Goal: Communication & Community: Answer question/provide support

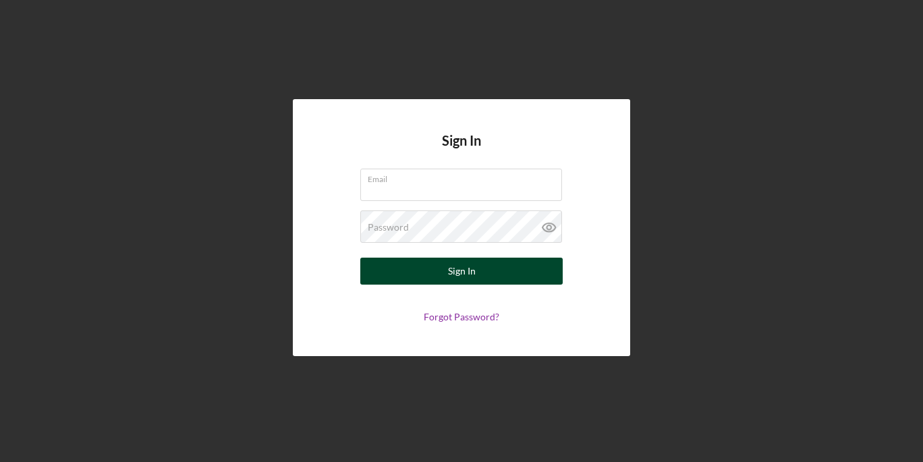
type input "[EMAIL_ADDRESS][DOMAIN_NAME]"
click at [439, 273] on button "Sign In" at bounding box center [461, 271] width 203 height 27
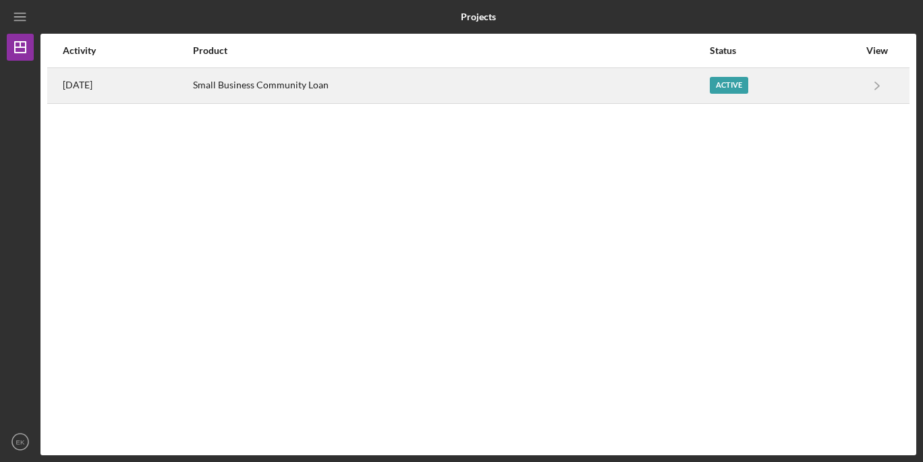
click at [754, 86] on div "Active" at bounding box center [784, 86] width 149 height 34
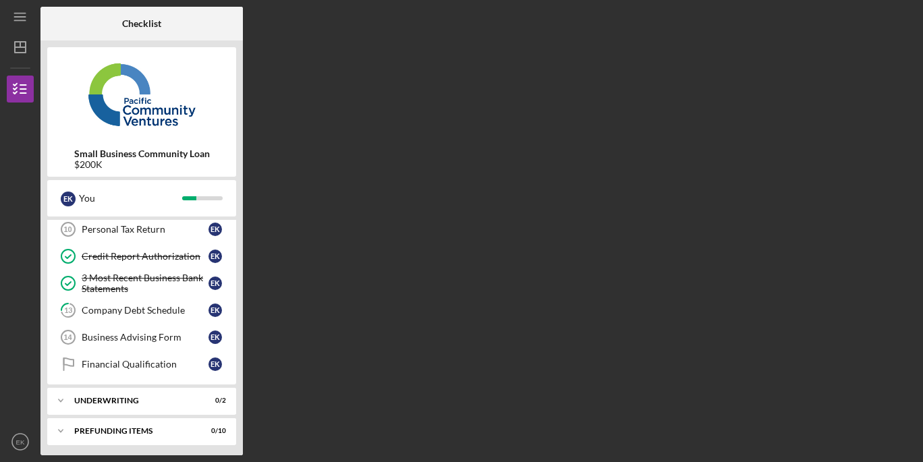
scroll to position [200, 0]
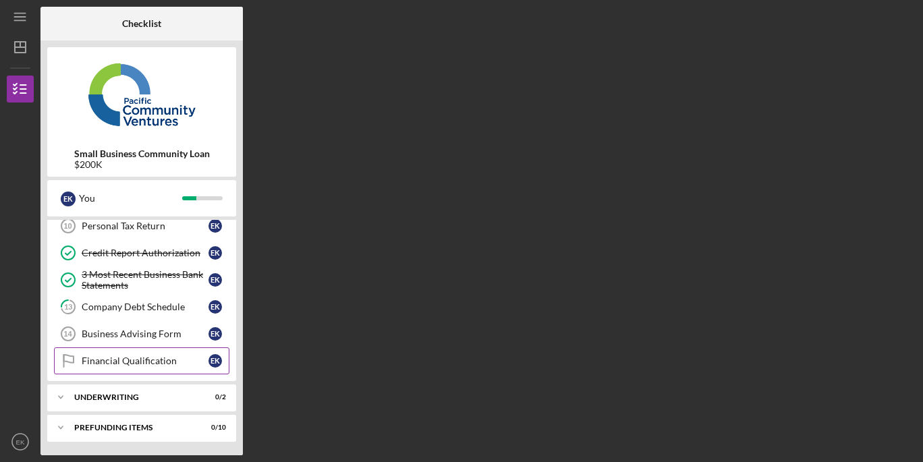
click at [151, 365] on div "Financial Qualification" at bounding box center [145, 361] width 127 height 11
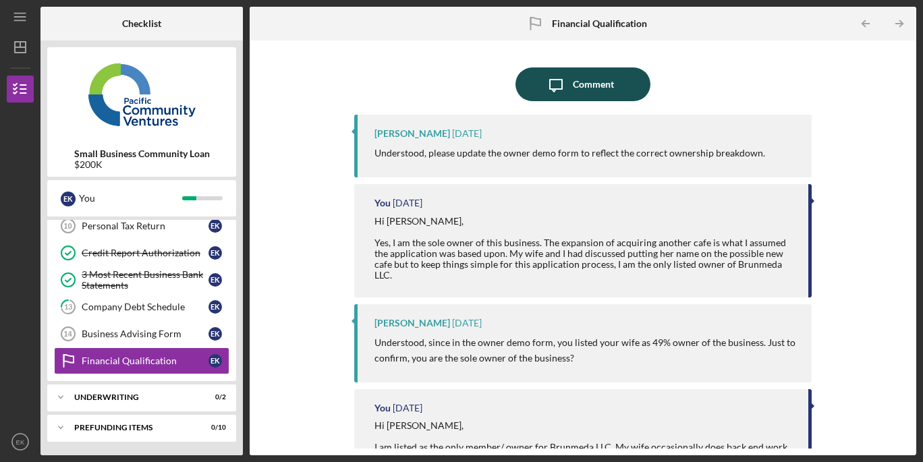
click at [631, 84] on button "Icon/Message Comment" at bounding box center [583, 85] width 135 height 34
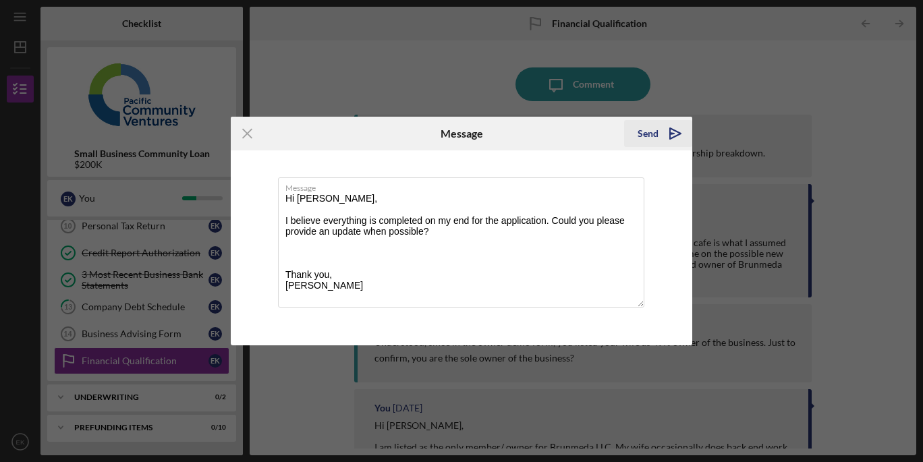
type textarea "Hi [PERSON_NAME], I believe everything is completed on my end for the applicati…"
click at [663, 136] on icon "Icon/icon-invite-send" at bounding box center [676, 134] width 34 height 34
